Goal: Information Seeking & Learning: Learn about a topic

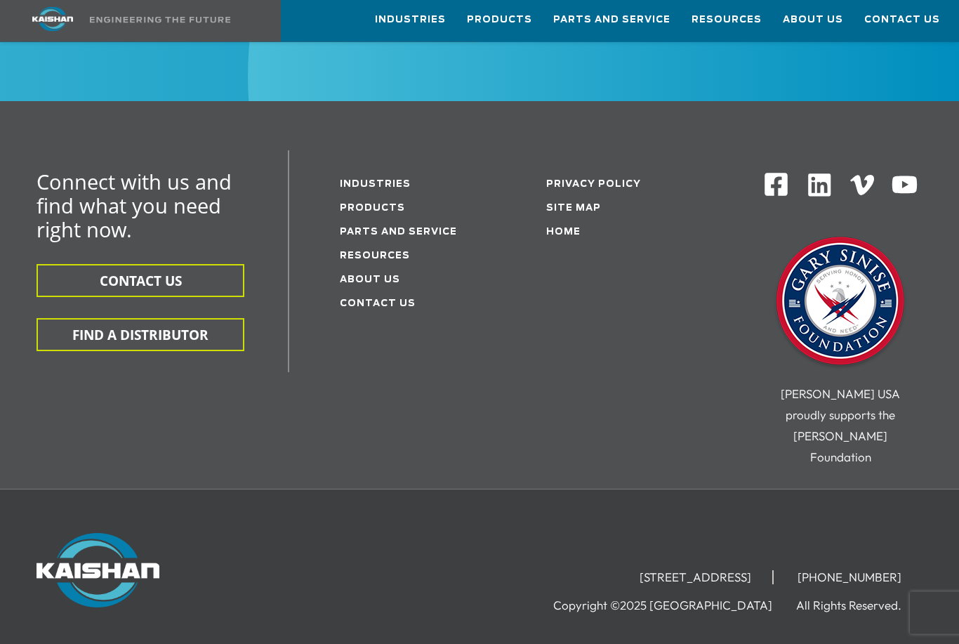
scroll to position [7085, 0]
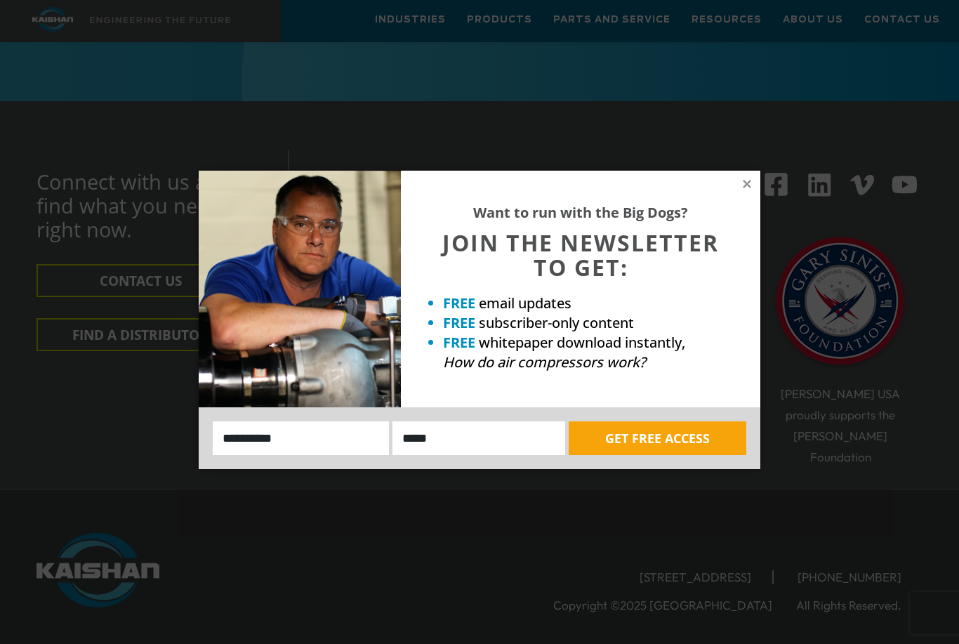
click at [797, 583] on div "Want to run with the Big Dogs? JOIN THE NEWSLETTER TO GET: FREE email updates F…" at bounding box center [479, 322] width 959 height 644
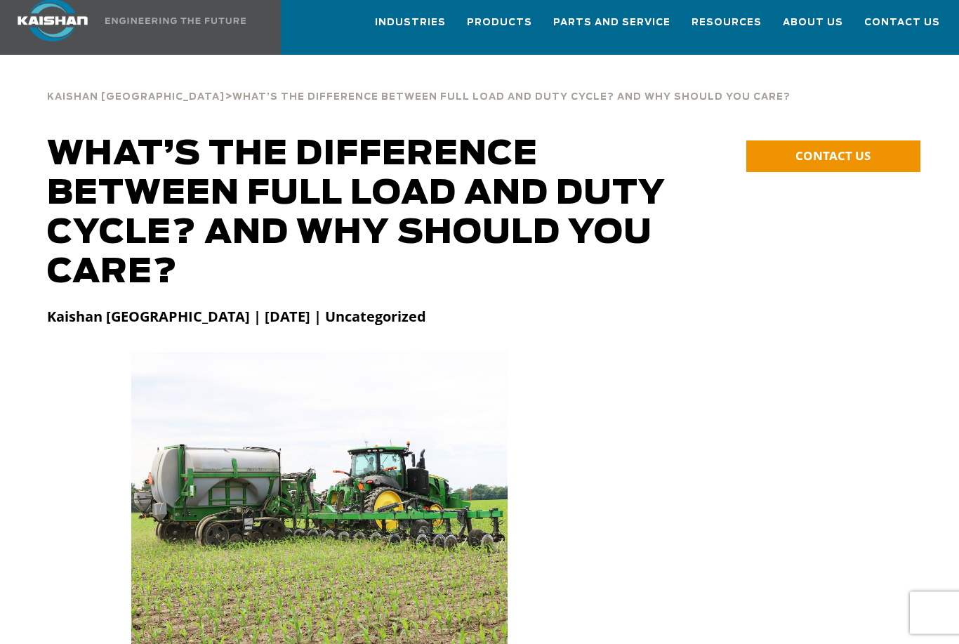
scroll to position [0, 0]
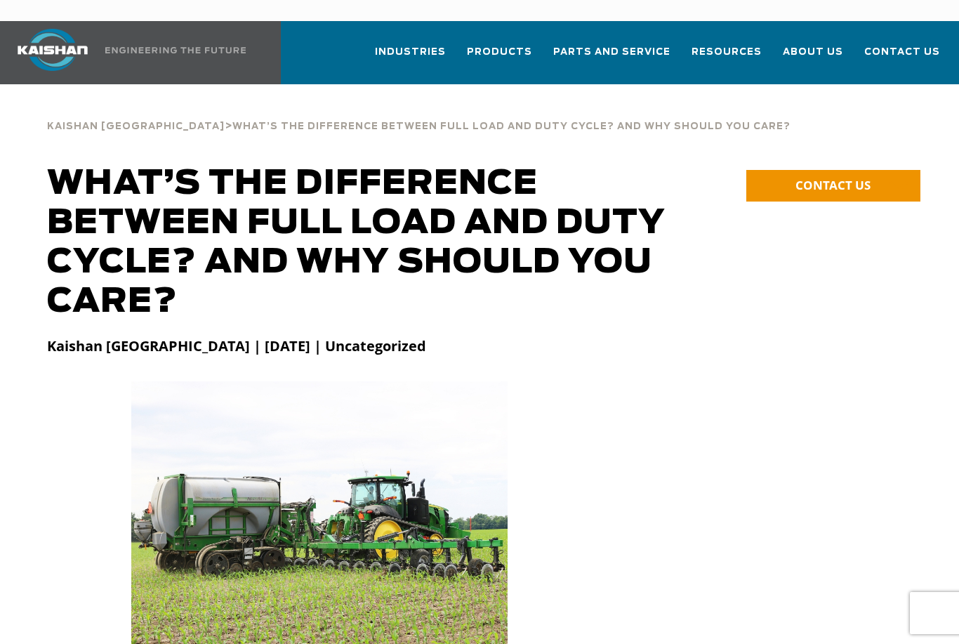
click at [65, 43] on img at bounding box center [52, 50] width 105 height 42
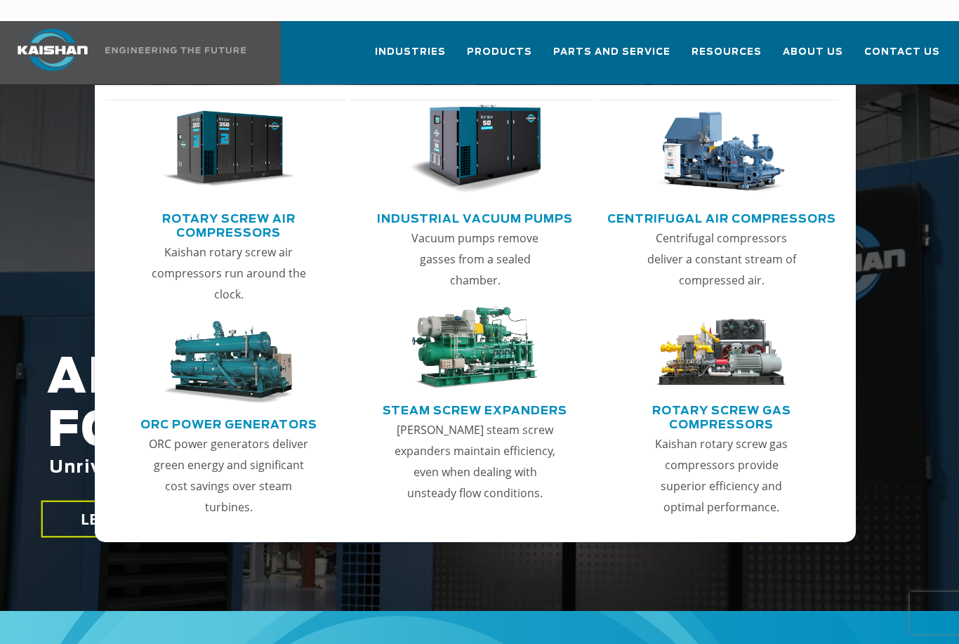
click at [471, 326] on img "Main menu" at bounding box center [475, 348] width 133 height 83
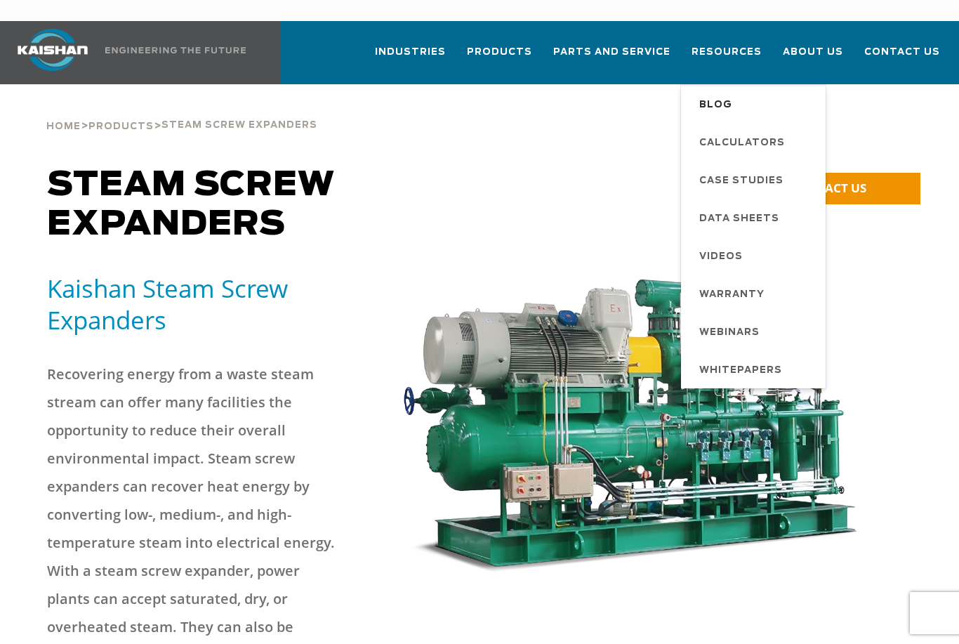
click at [730, 93] on span "Blog" at bounding box center [715, 105] width 33 height 24
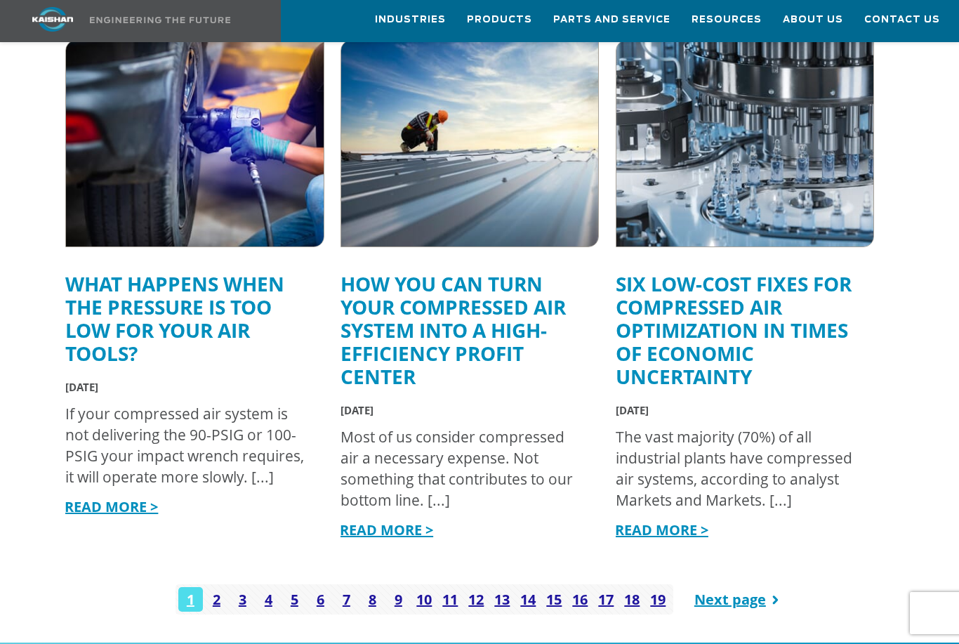
scroll to position [1597, 0]
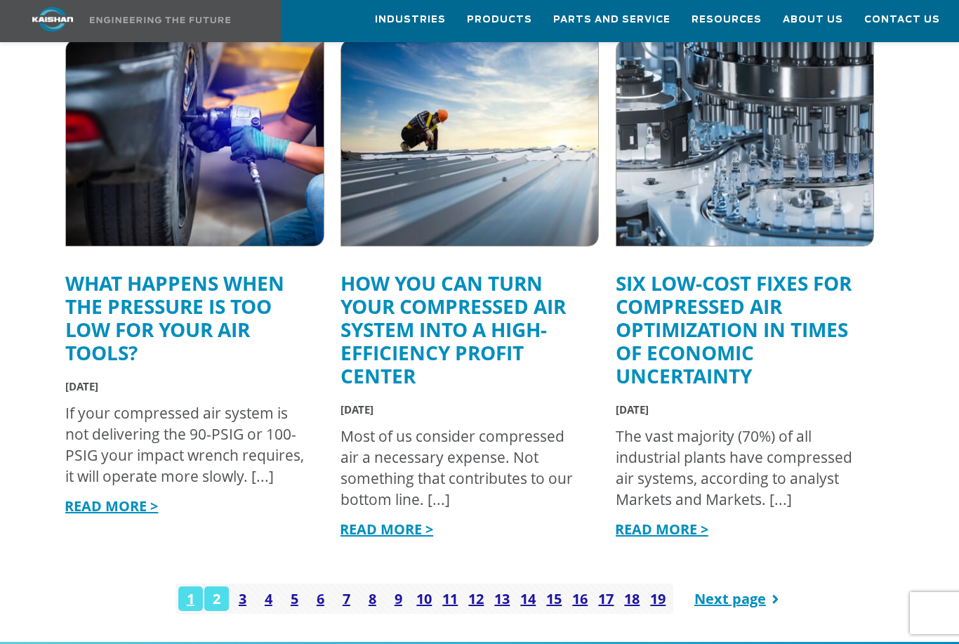
click at [217, 586] on link "2" at bounding box center [216, 598] width 25 height 25
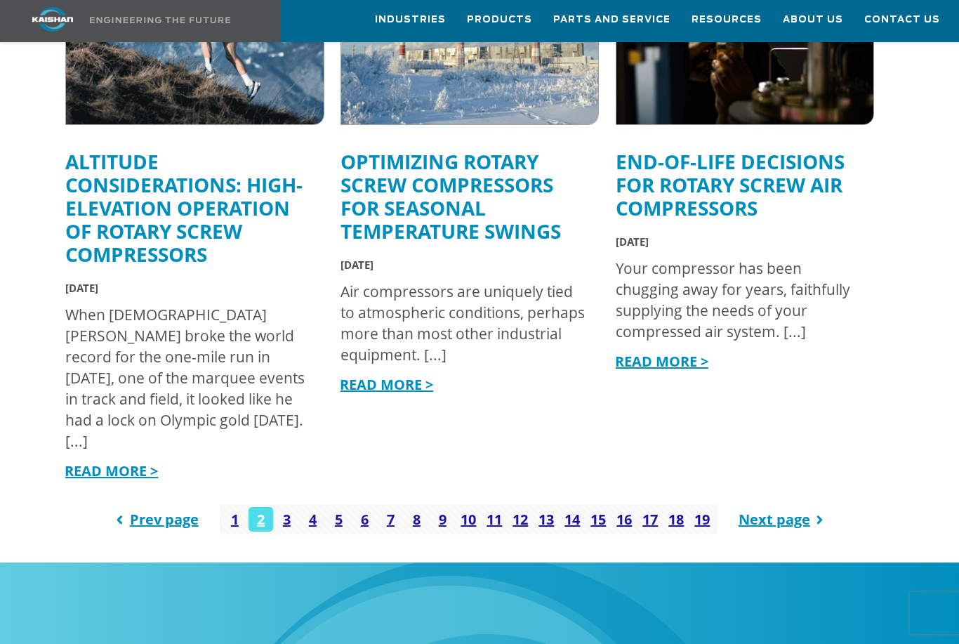
scroll to position [1787, 0]
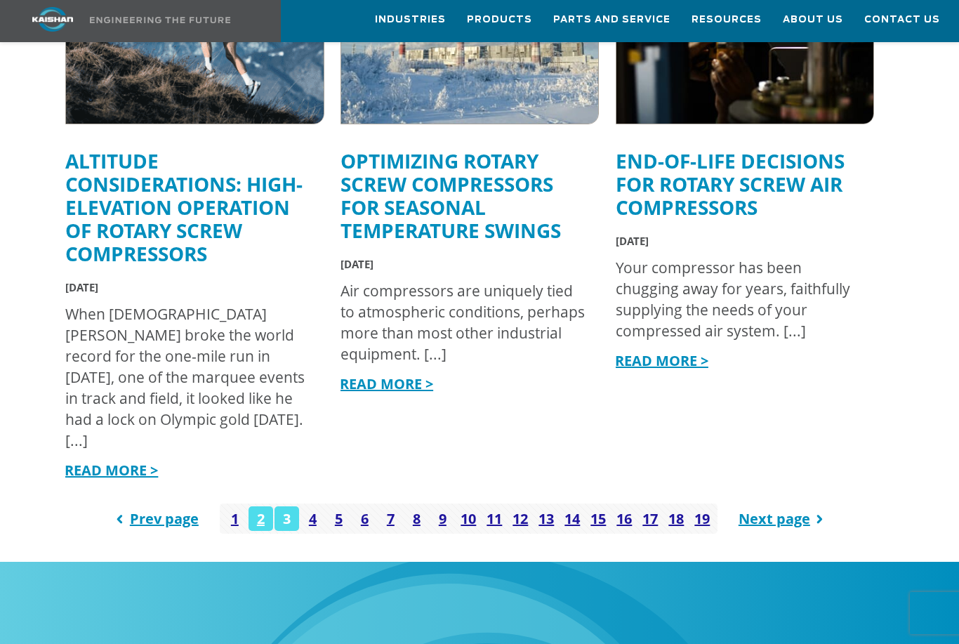
click at [291, 506] on link "3" at bounding box center [287, 518] width 25 height 25
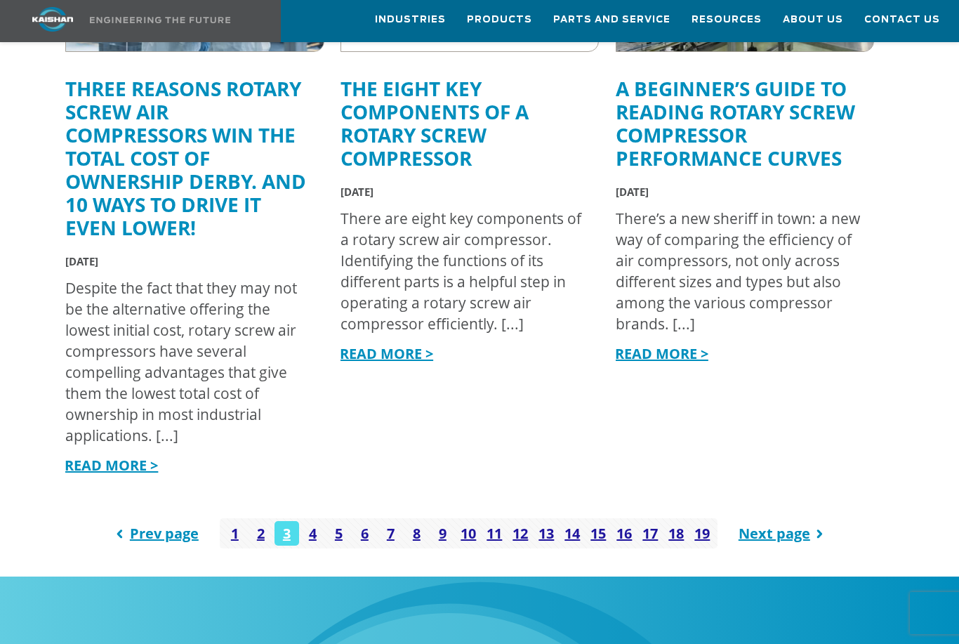
scroll to position [1881, 0]
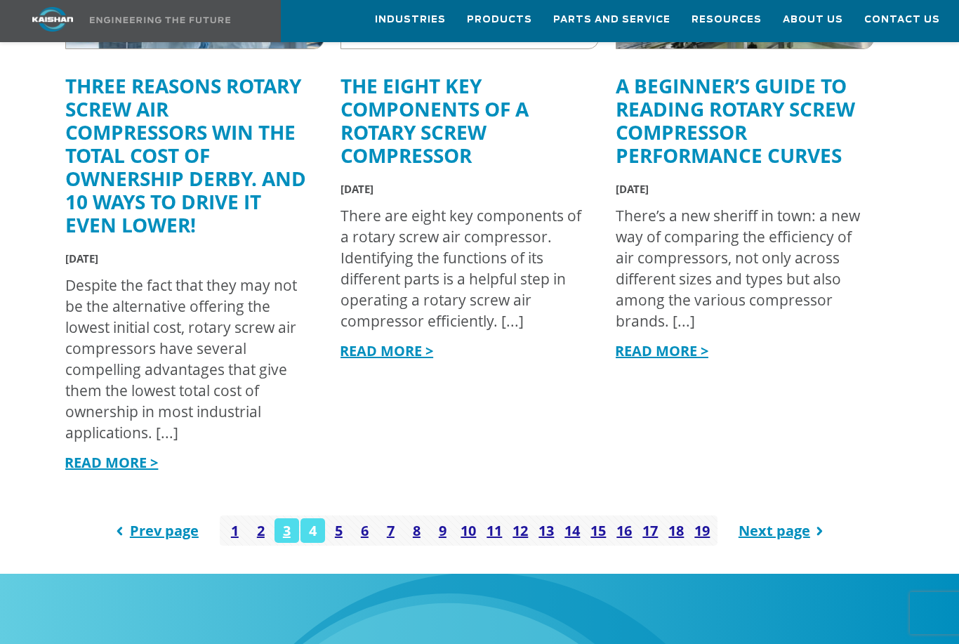
click at [321, 520] on link "4" at bounding box center [313, 530] width 25 height 25
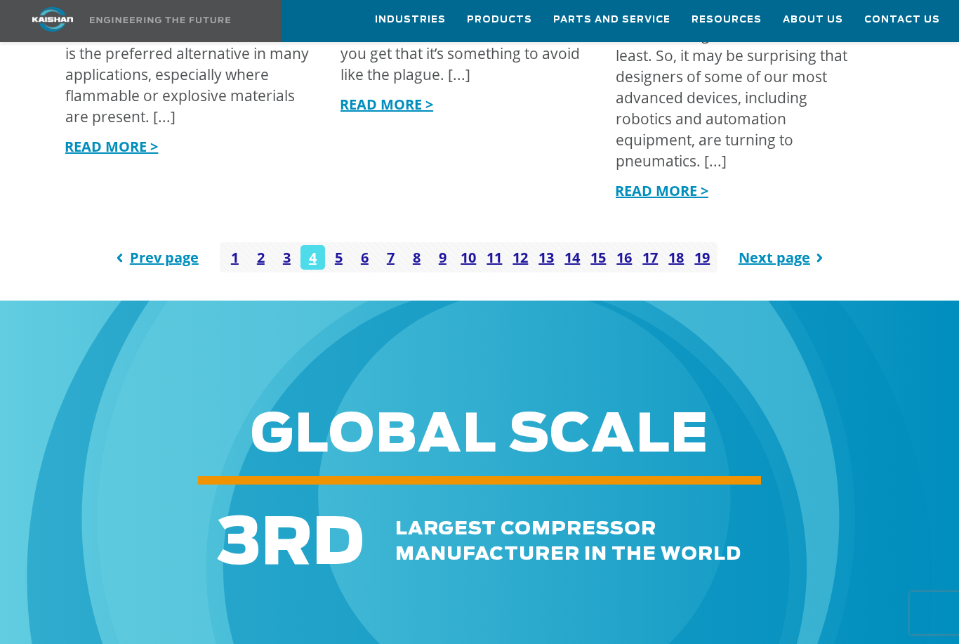
scroll to position [2058, 0]
